Goal: Task Accomplishment & Management: Use online tool/utility

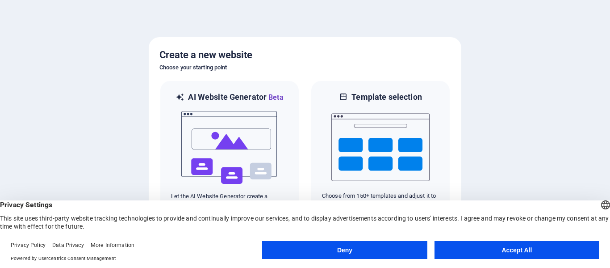
click at [498, 249] on button "Accept All" at bounding box center [517, 250] width 165 height 18
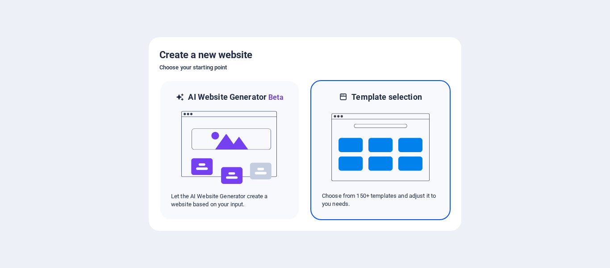
click at [362, 135] on img at bounding box center [381, 146] width 98 height 89
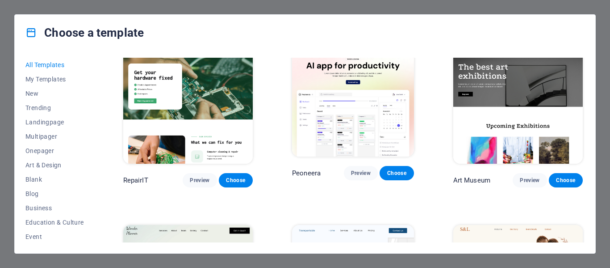
scroll to position [268, 0]
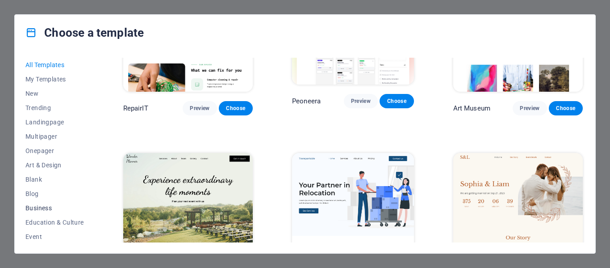
click at [38, 209] on span "Business" at bounding box center [54, 207] width 59 height 7
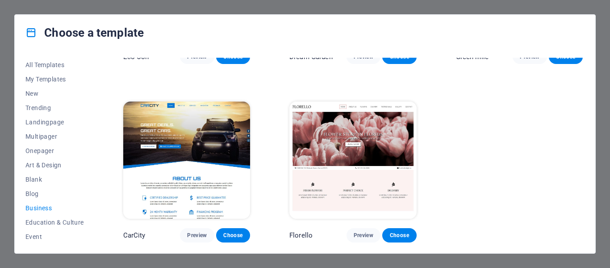
scroll to position [134, 0]
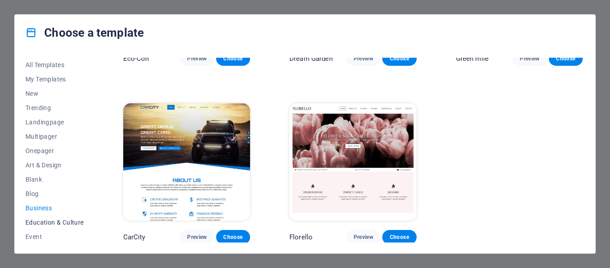
click at [49, 223] on span "Education & Culture" at bounding box center [54, 222] width 59 height 7
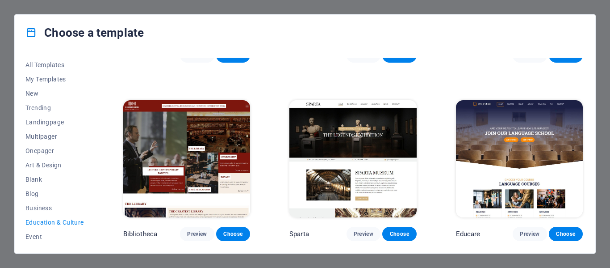
scroll to position [134, 0]
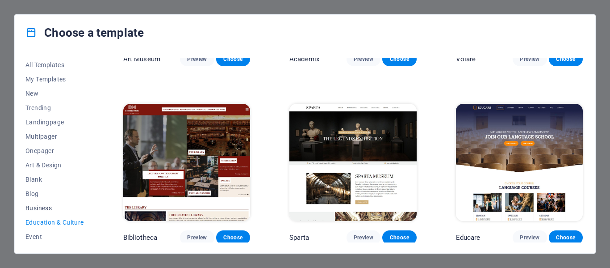
click at [42, 209] on span "Business" at bounding box center [54, 207] width 59 height 7
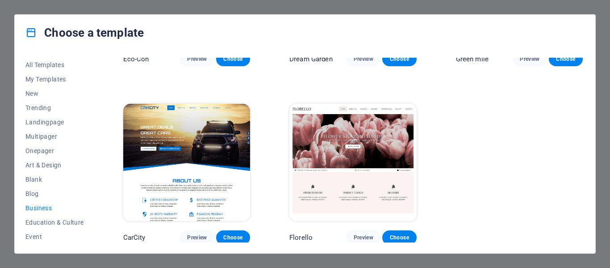
scroll to position [0, 0]
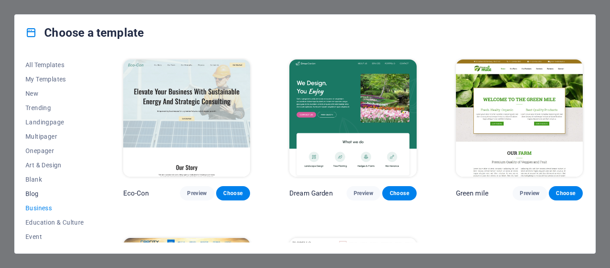
click at [34, 196] on span "Blog" at bounding box center [54, 193] width 59 height 7
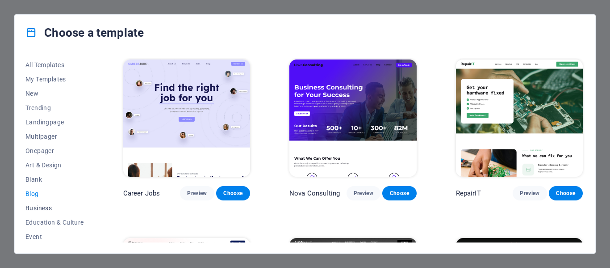
click at [44, 207] on span "Business" at bounding box center [54, 207] width 59 height 7
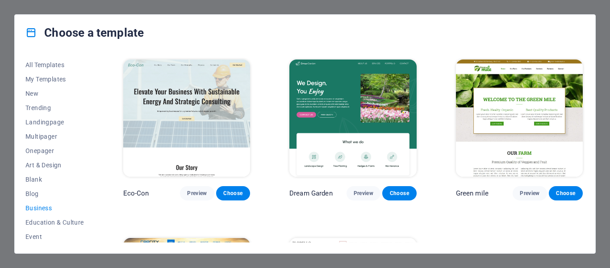
click at [480, 126] on img at bounding box center [519, 117] width 127 height 117
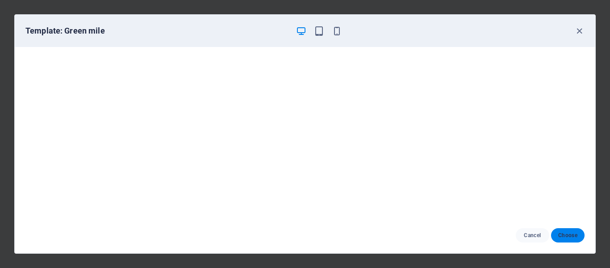
click at [574, 237] on span "Choose" at bounding box center [568, 234] width 19 height 7
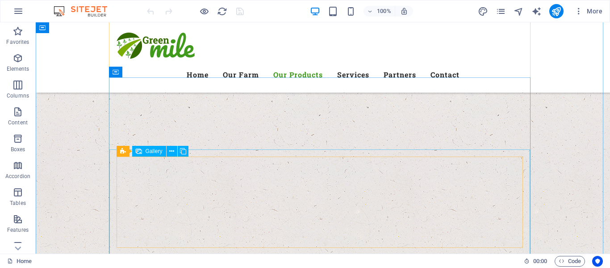
scroll to position [1832, 0]
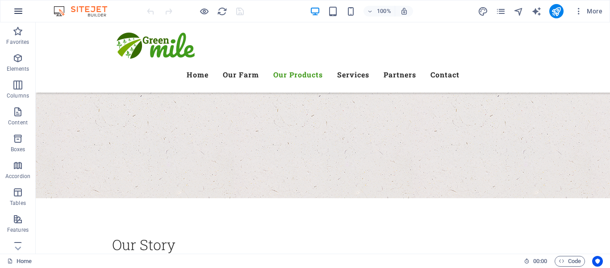
click at [17, 12] on icon "button" at bounding box center [18, 11] width 11 height 11
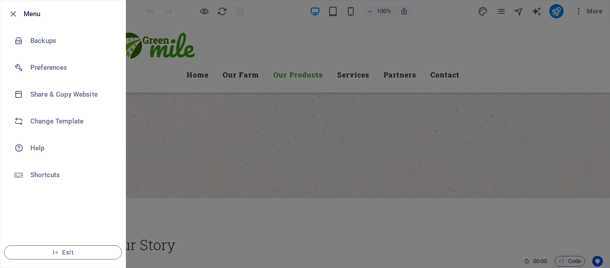
click at [551, 109] on div at bounding box center [305, 134] width 610 height 268
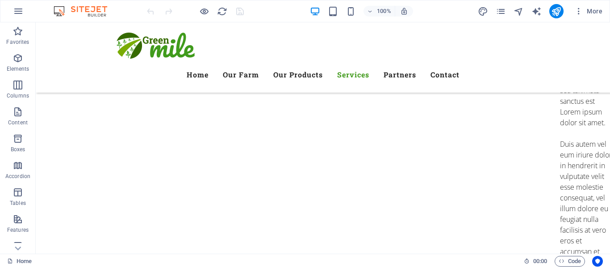
scroll to position [4817, 0]
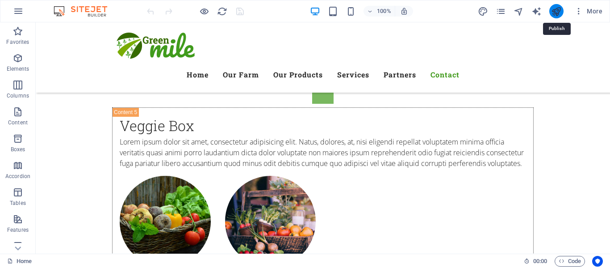
click at [558, 12] on icon "publish" at bounding box center [556, 11] width 10 height 10
